Goal: Task Accomplishment & Management: Manage account settings

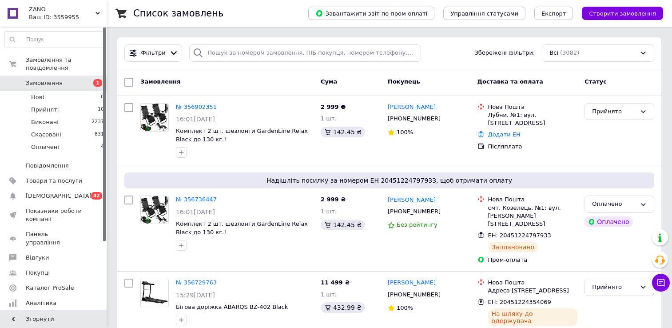
click at [56, 79] on span "Замовлення" at bounding box center [44, 83] width 37 height 8
click at [39, 93] on span "Нові" at bounding box center [37, 97] width 13 height 8
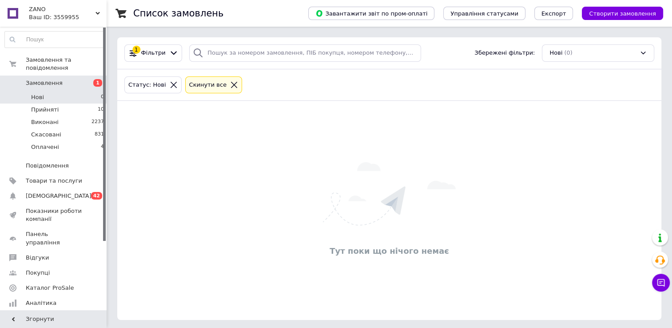
click at [43, 79] on span "Замовлення" at bounding box center [44, 83] width 37 height 8
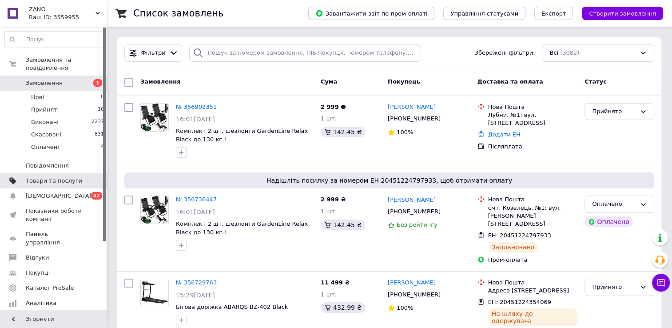
click at [62, 177] on span "Товари та послуги" at bounding box center [54, 181] width 56 height 8
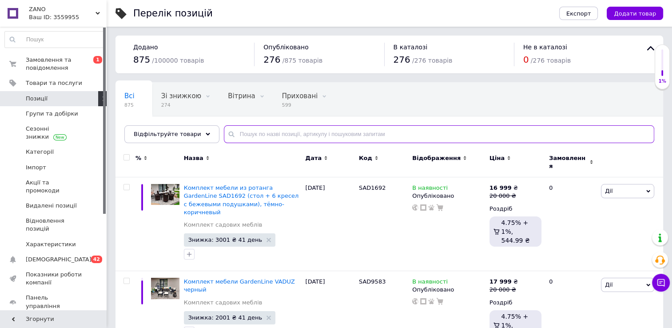
click at [253, 136] on input "text" at bounding box center [439, 134] width 430 height 18
type input "1.6"
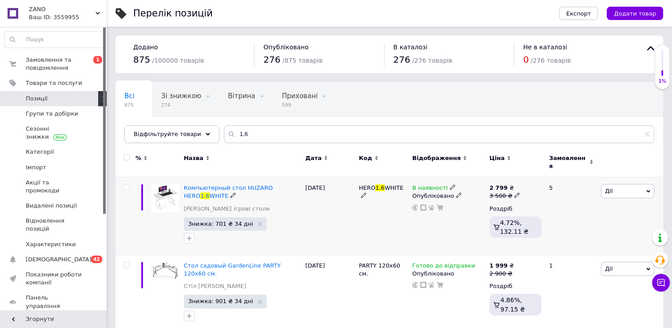
click at [450, 185] on use at bounding box center [452, 187] width 5 height 5
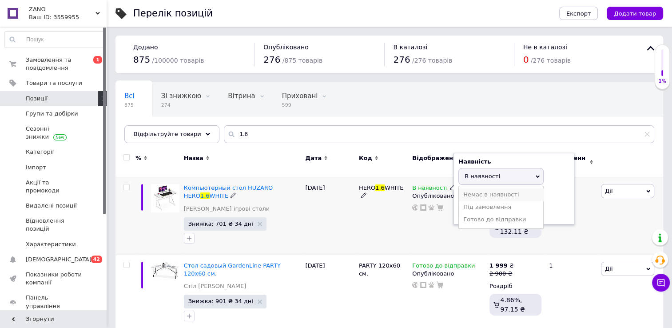
click at [494, 190] on li "Немає в наявності" at bounding box center [501, 194] width 84 height 12
click at [441, 192] on div "Опубліковано" at bounding box center [448, 196] width 73 height 8
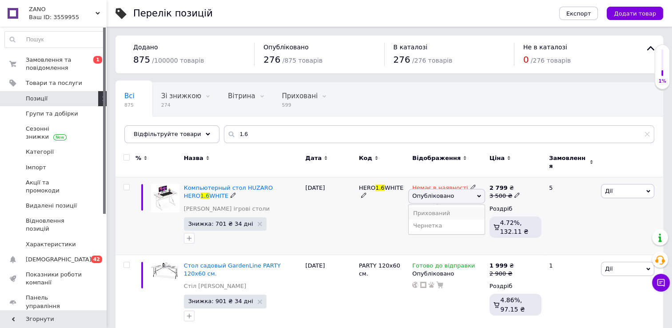
click at [447, 208] on li "Прихований" at bounding box center [447, 213] width 76 height 12
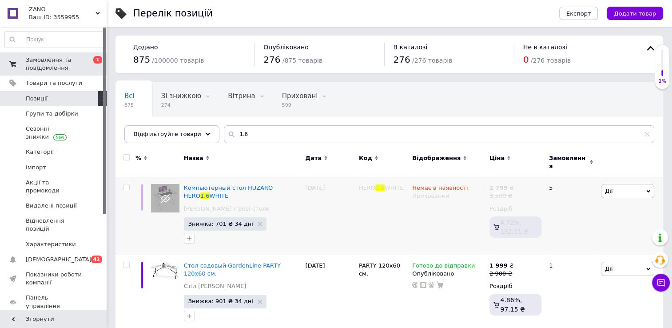
click at [59, 65] on span "Замовлення та повідомлення" at bounding box center [54, 64] width 56 height 16
